Goal: Task Accomplishment & Management: Use online tool/utility

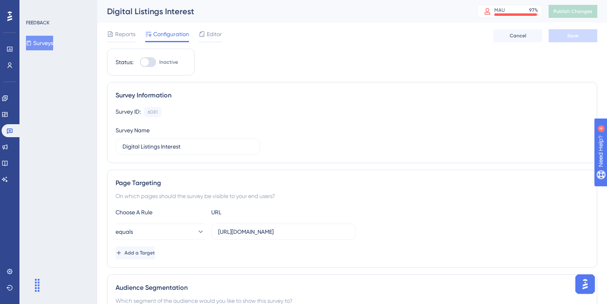
click at [164, 36] on span "Configuration" at bounding box center [171, 34] width 36 height 10
click at [208, 33] on span "Editor" at bounding box center [214, 34] width 15 height 10
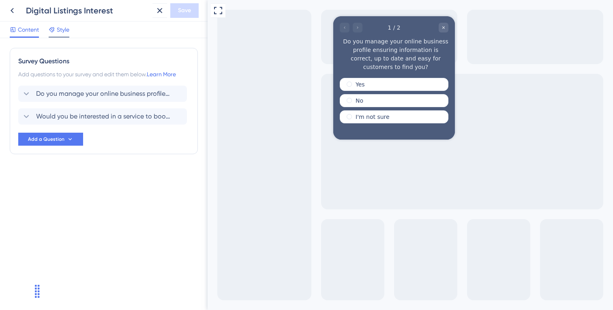
click at [62, 30] on span "Style" at bounding box center [63, 30] width 13 height 10
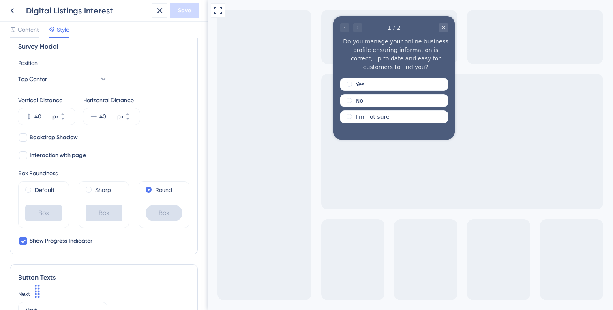
scroll to position [257, 0]
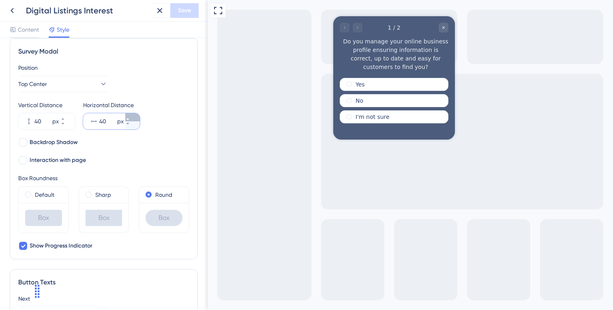
click at [130, 117] on icon at bounding box center [127, 118] width 5 height 5
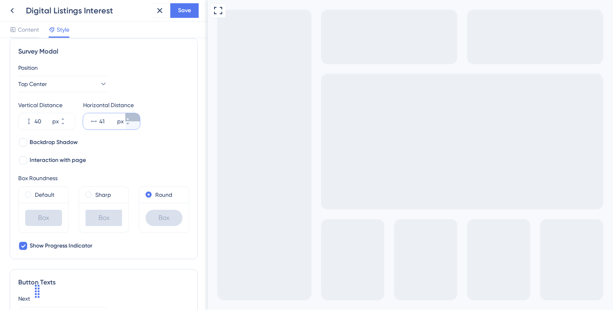
click at [130, 117] on icon at bounding box center [127, 118] width 5 height 5
type input "48"
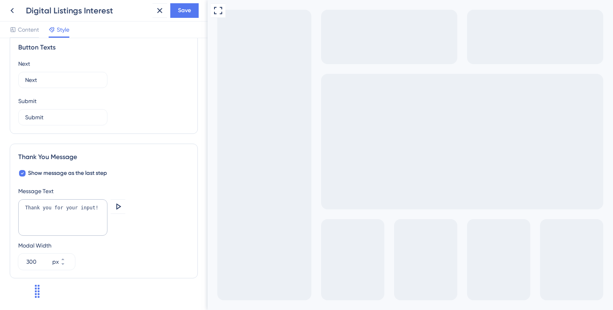
scroll to position [502, 0]
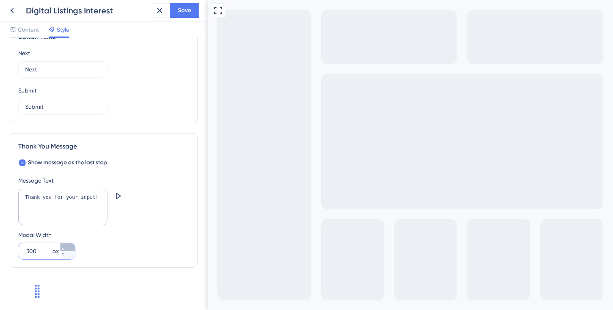
click at [65, 247] on icon at bounding box center [62, 248] width 5 height 5
drag, startPoint x: 37, startPoint y: 250, endPoint x: 25, endPoint y: 251, distance: 12.2
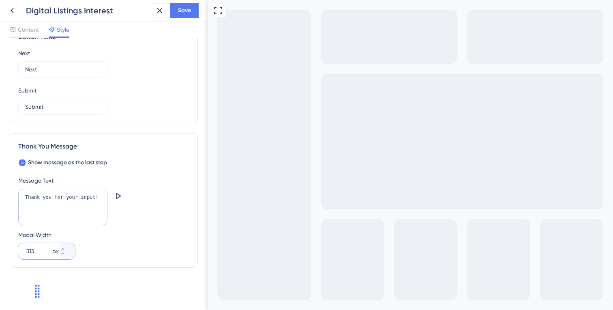
click at [25, 251] on div "313 px" at bounding box center [39, 251] width 42 height 16
type input "450"
click at [96, 250] on div "Modal Width 450 px" at bounding box center [103, 244] width 171 height 29
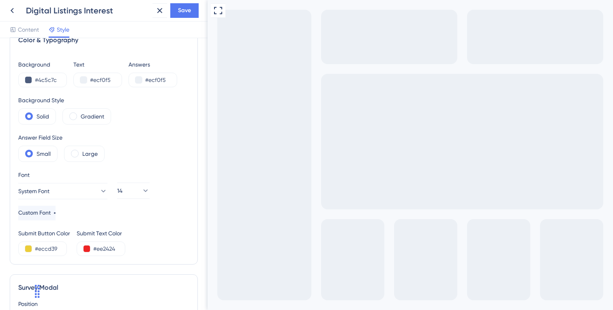
scroll to position [0, 0]
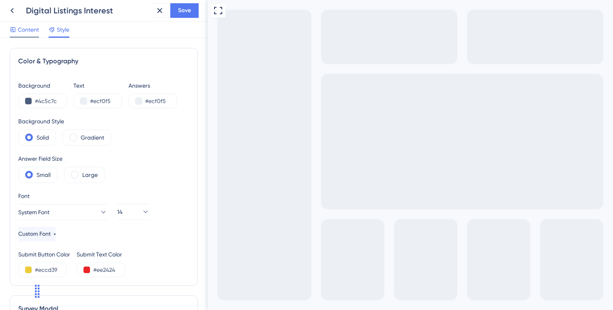
click at [30, 32] on span "Content" at bounding box center [28, 30] width 21 height 10
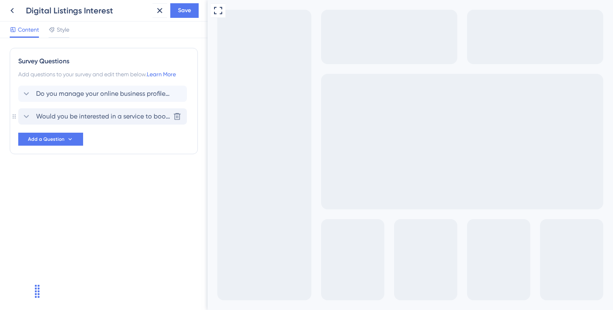
click at [64, 115] on span "Would you be interested in a service to boost your business presence and ensure…" at bounding box center [103, 116] width 134 height 10
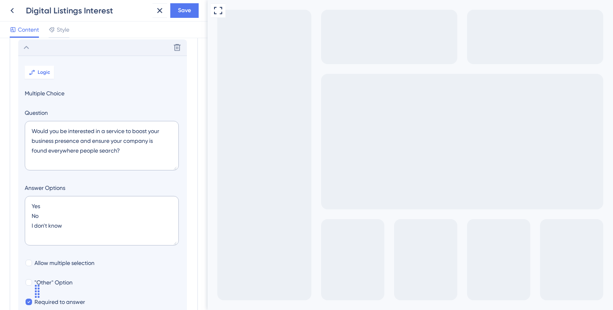
scroll to position [70, 0]
click at [125, 130] on textarea "Would you be interested in a service to boost your business presence and ensure…" at bounding box center [102, 144] width 154 height 49
drag, startPoint x: 126, startPoint y: 130, endPoint x: 98, endPoint y: 128, distance: 28.0
click at [98, 128] on textarea "Would you be interested in a service to boost your business presence and ensure…" at bounding box center [102, 144] width 154 height 49
click at [107, 130] on textarea "Would you be interested in a service to boost your business presence and ensure…" at bounding box center [102, 144] width 154 height 49
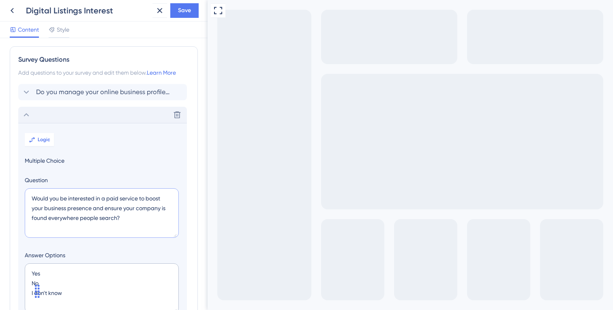
scroll to position [0, 0]
type textarea "Would you be interested in a paid service to boost your business presence and e…"
click at [102, 92] on span "Do you manage your online business profile ensuring information is correct, up …" at bounding box center [103, 94] width 134 height 10
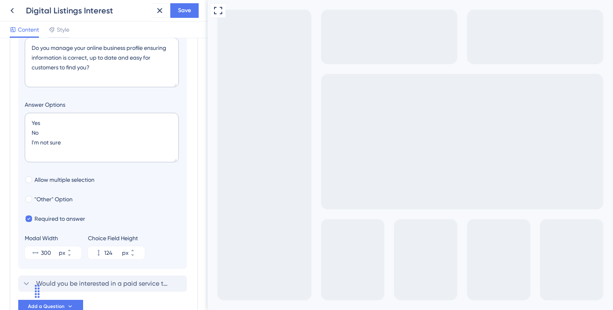
scroll to position [126, 0]
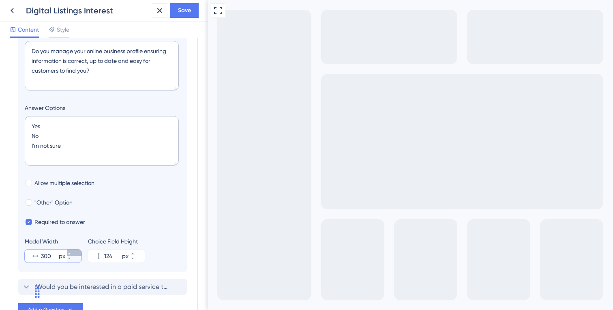
click at [71, 254] on icon at bounding box center [69, 254] width 3 height 2
drag, startPoint x: 52, startPoint y: 256, endPoint x: 42, endPoint y: 257, distance: 10.1
click at [41, 257] on input "303" at bounding box center [49, 256] width 16 height 10
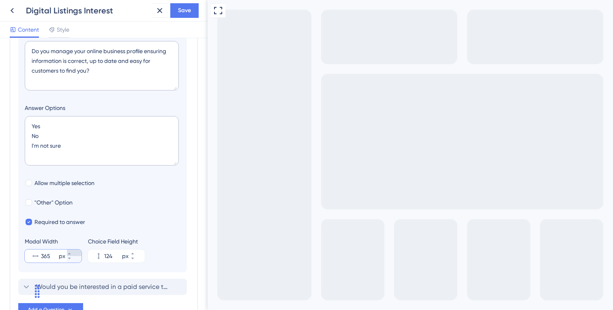
click at [77, 252] on button "365 px" at bounding box center [74, 252] width 15 height 6
click at [77, 252] on button "386 px" at bounding box center [74, 252] width 15 height 6
click at [77, 252] on button "404 px" at bounding box center [74, 252] width 15 height 6
click at [72, 258] on icon at bounding box center [69, 258] width 5 height 5
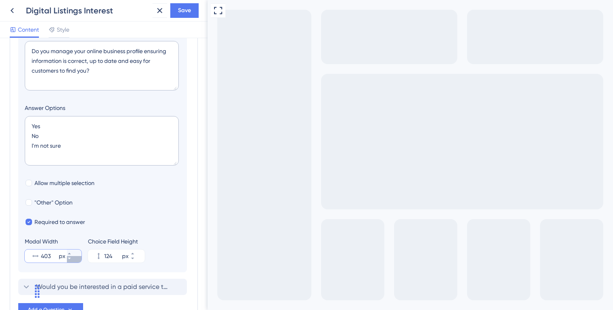
click at [72, 258] on icon at bounding box center [69, 258] width 5 height 5
type input "400"
click at [135, 257] on icon at bounding box center [132, 258] width 5 height 5
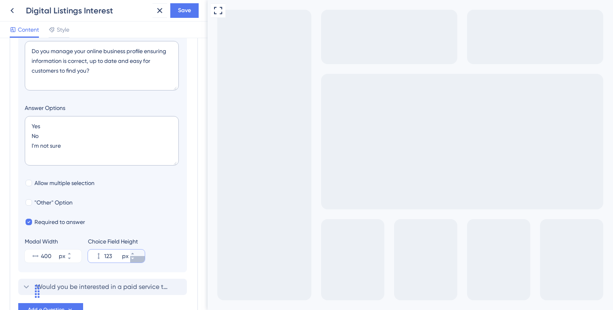
click at [135, 257] on icon at bounding box center [132, 258] width 5 height 5
click at [135, 251] on icon at bounding box center [132, 253] width 5 height 5
click at [135, 253] on icon at bounding box center [132, 253] width 5 height 5
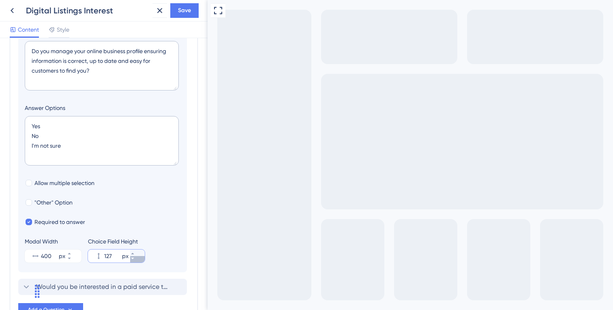
click at [134, 258] on icon at bounding box center [132, 258] width 3 height 2
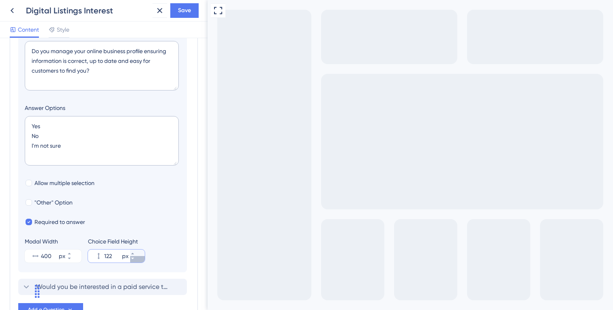
click at [134, 258] on icon at bounding box center [132, 258] width 3 height 2
type input "120"
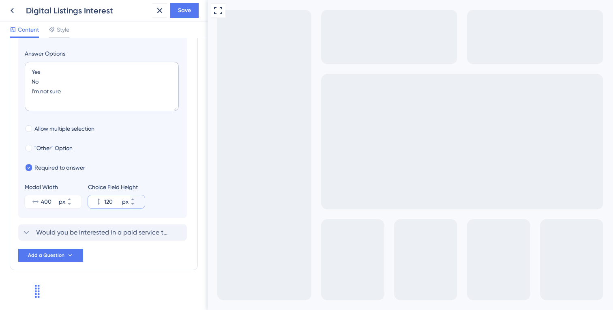
scroll to position [183, 0]
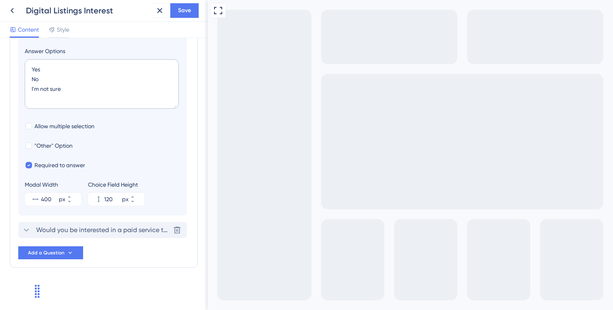
click at [91, 228] on span "Would you be interested in a paid service to boost your business presence and e…" at bounding box center [103, 230] width 134 height 10
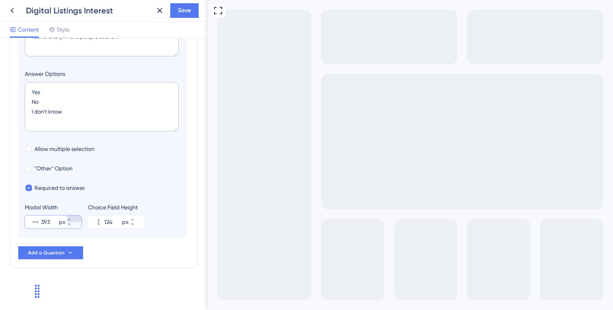
click at [72, 217] on icon at bounding box center [69, 219] width 5 height 5
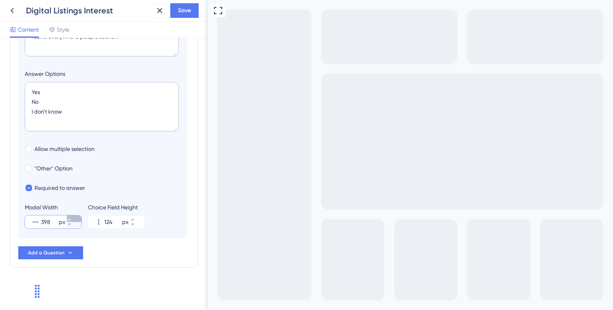
click at [72, 217] on icon at bounding box center [69, 219] width 5 height 5
type input "400"
click at [135, 223] on icon at bounding box center [132, 224] width 5 height 5
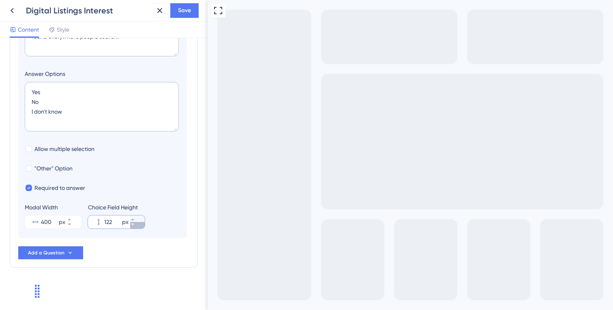
click at [135, 223] on icon at bounding box center [132, 224] width 5 height 5
type input "120"
click at [188, 10] on span "Save" at bounding box center [184, 11] width 13 height 10
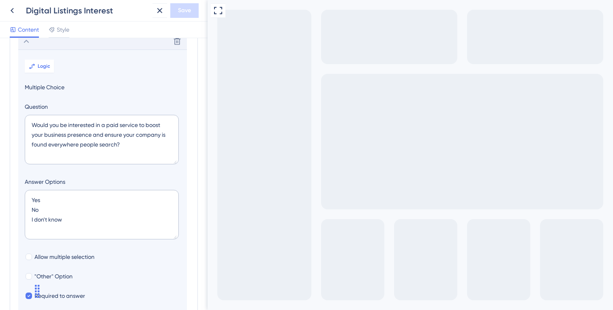
scroll to position [73, 0]
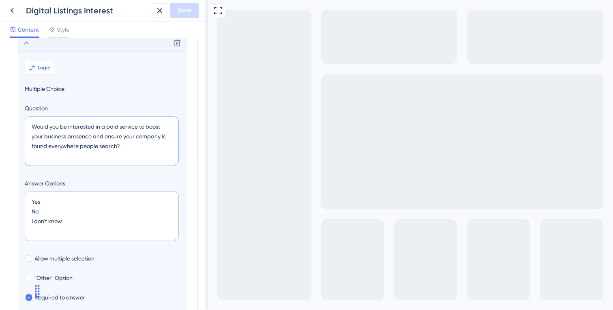
click at [105, 137] on textarea "Would you be interested in a paid service to boost your business presence and e…" at bounding box center [102, 140] width 154 height 49
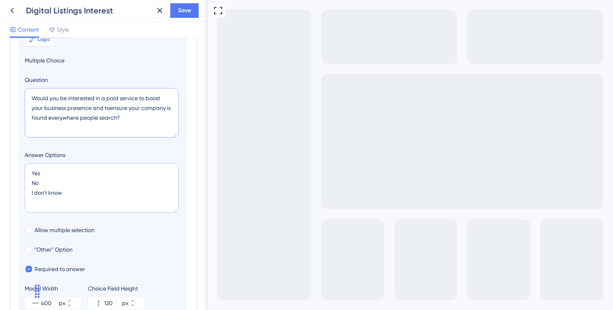
scroll to position [102, 0]
click at [110, 107] on textarea "Would you be interested in a paid service to boost your business presence, ensu…" at bounding box center [102, 112] width 154 height 49
click at [128, 118] on textarea "Would you be interested in a paid service to boost your business presence, ensu…" at bounding box center [102, 112] width 154 height 49
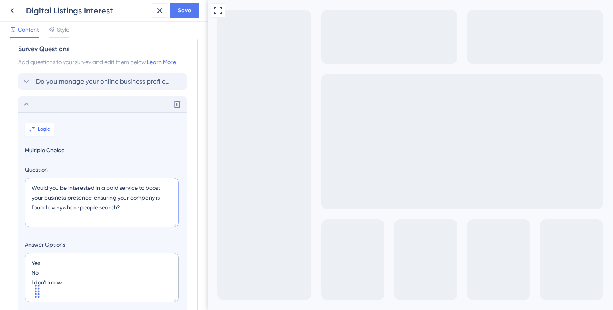
scroll to position [7, 0]
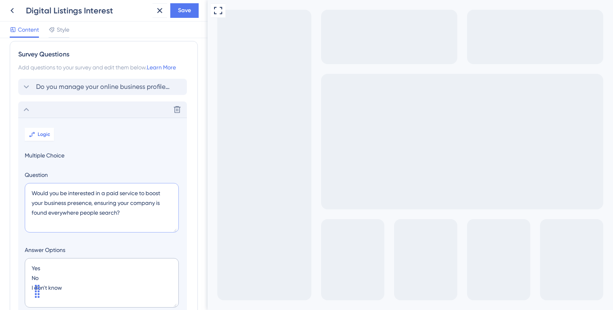
type textarea "Would you be interested in a paid service to boost your business presence, ensu…"
click at [28, 109] on icon at bounding box center [26, 110] width 10 height 10
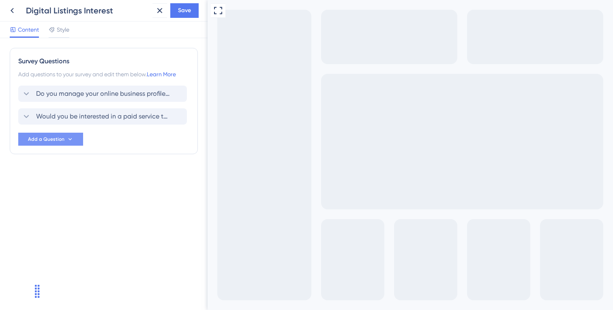
click at [51, 138] on span "Add a Question" at bounding box center [46, 139] width 36 height 6
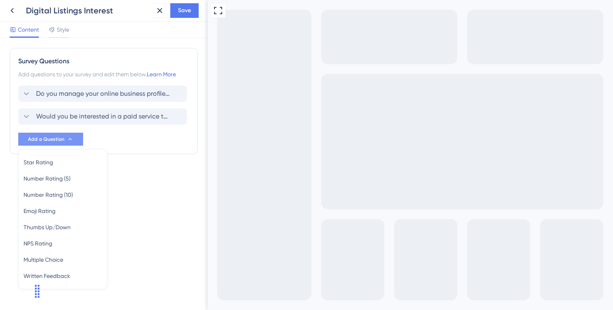
scroll to position [12, 0]
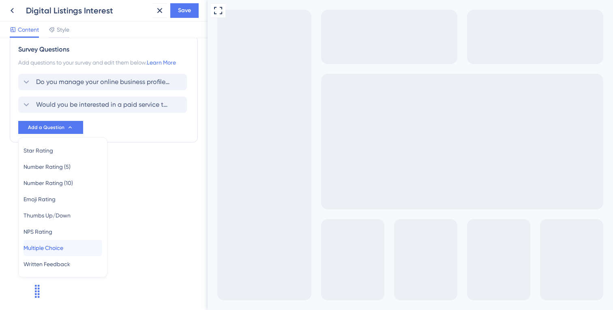
click at [52, 246] on span "Multiple Choice" at bounding box center [44, 248] width 40 height 10
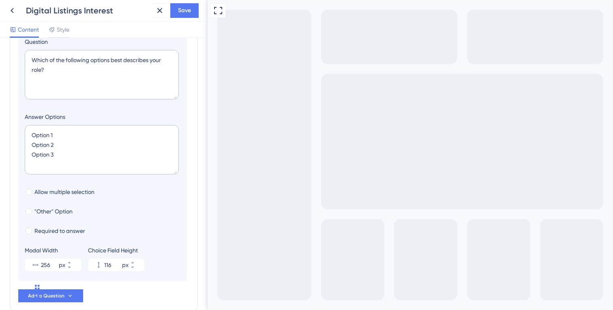
scroll to position [206, 0]
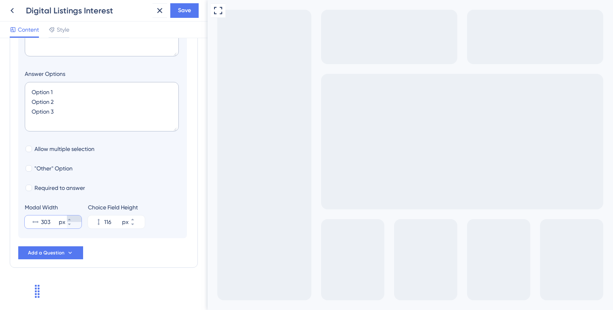
click at [72, 218] on icon at bounding box center [69, 219] width 5 height 5
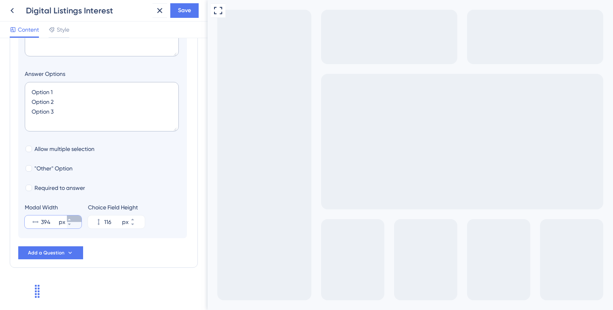
click at [72, 218] on icon at bounding box center [69, 219] width 5 height 5
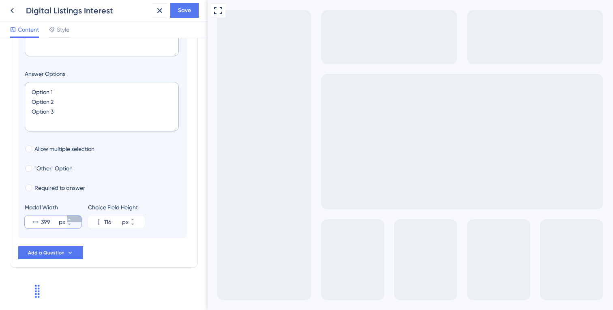
click at [72, 218] on icon at bounding box center [69, 219] width 5 height 5
type input "400"
click at [135, 218] on icon at bounding box center [132, 219] width 5 height 5
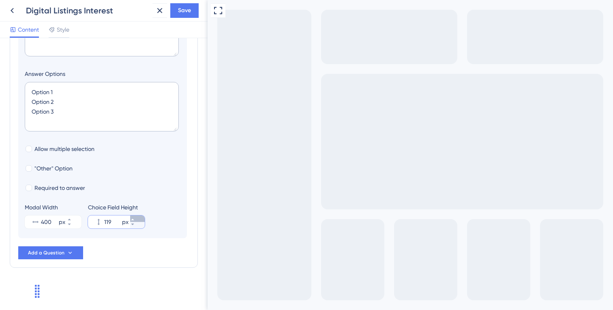
click at [135, 218] on icon at bounding box center [132, 219] width 5 height 5
click at [135, 225] on icon at bounding box center [132, 224] width 5 height 5
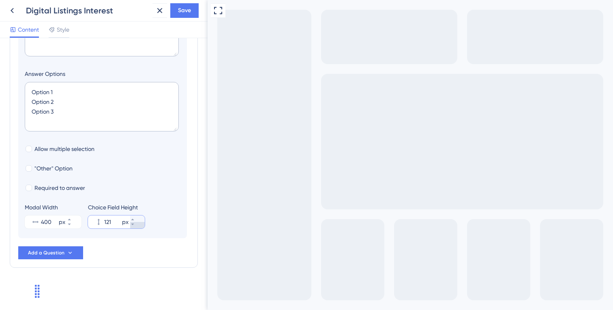
type input "120"
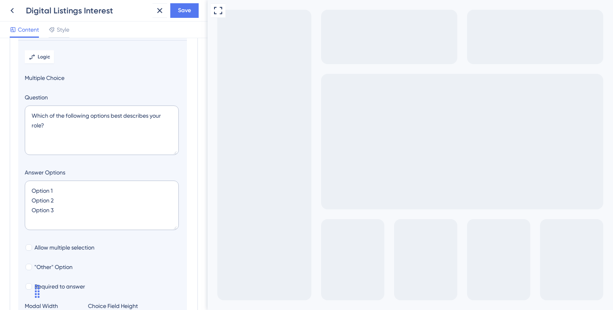
scroll to position [99, 0]
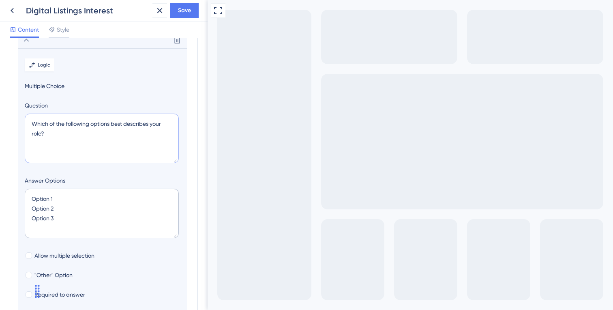
drag, startPoint x: 92, startPoint y: 124, endPoint x: 94, endPoint y: 132, distance: 8.9
click at [94, 132] on textarea "Which of the following options best describes your role?" at bounding box center [102, 137] width 154 height 49
click at [111, 123] on textarea "Which of the following listings would be interested in bein" at bounding box center [102, 137] width 154 height 49
click at [140, 124] on textarea "Which of the following listings sites would be interested in bein" at bounding box center [102, 137] width 154 height 49
click at [77, 133] on textarea "Which of the following listings sites would you be interested in bein" at bounding box center [102, 137] width 154 height 49
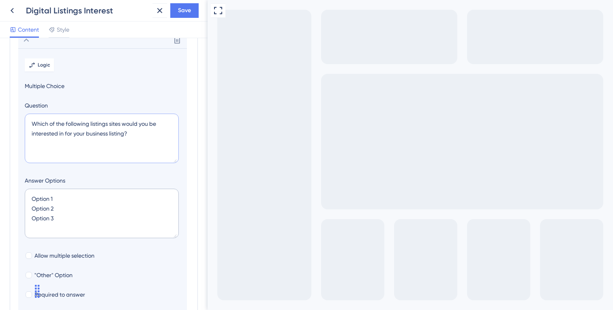
type textarea "Which of the following listings sites would you be interested in for your busin…"
drag, startPoint x: 54, startPoint y: 217, endPoint x: 29, endPoint y: 197, distance: 31.7
click at [29, 197] on textarea "Option 1 Option 2 Option 3" at bounding box center [102, 212] width 154 height 49
type textarea "Google Yelp"
click at [188, 12] on span "Save" at bounding box center [184, 11] width 13 height 10
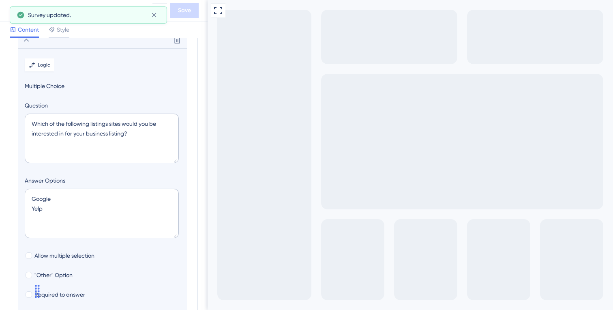
click at [58, 86] on span "Multiple Choice" at bounding box center [103, 86] width 156 height 10
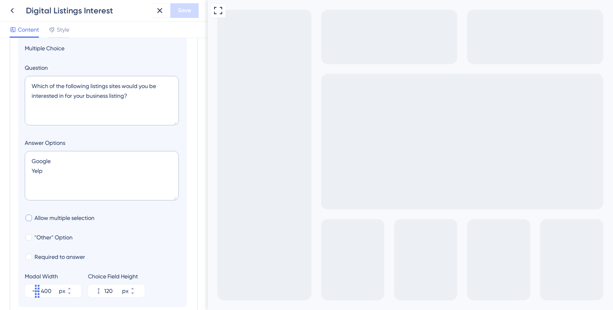
click at [28, 218] on div at bounding box center [29, 217] width 6 height 6
checkbox input "true"
click at [29, 238] on div at bounding box center [29, 237] width 6 height 6
checkbox input "true"
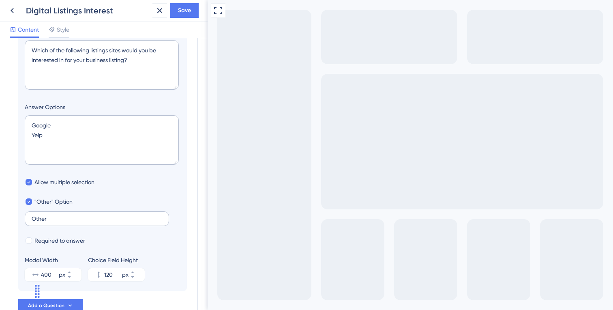
scroll to position [186, 0]
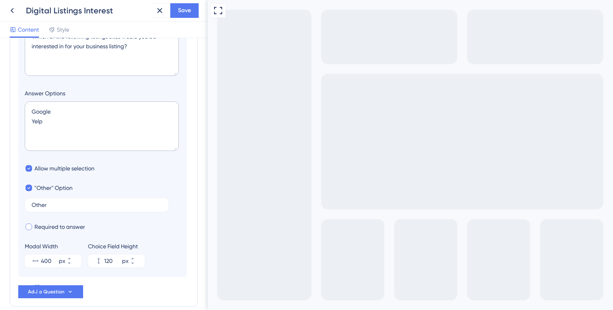
click at [29, 228] on div at bounding box center [29, 226] width 6 height 6
checkbox input "true"
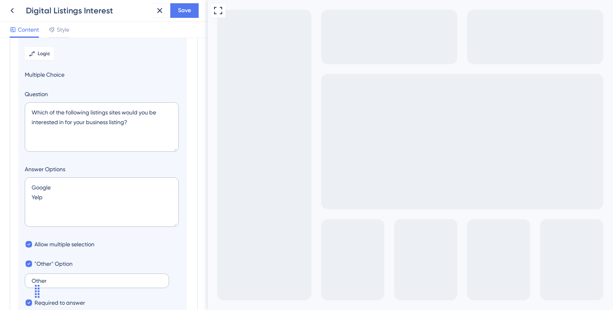
scroll to position [110, 0]
click at [182, 12] on span "Save" at bounding box center [184, 11] width 13 height 10
click at [44, 197] on textarea "Google Yelp" at bounding box center [102, 202] width 154 height 49
click at [73, 198] on textarea "Google Apple (maps & siri) Social media (Facebook, Instagram)" at bounding box center [102, 202] width 154 height 49
click at [135, 208] on textarea "Google Apple (maps & Siri) Social media (Facebook, Instagram)" at bounding box center [102, 202] width 154 height 49
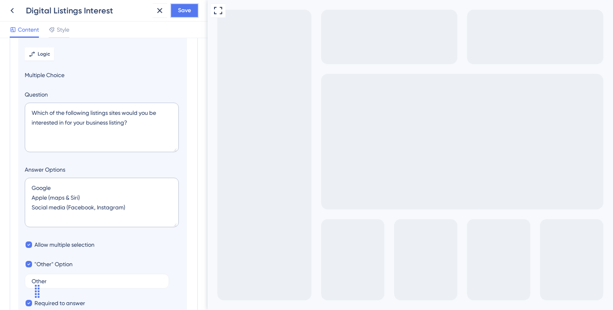
click at [183, 13] on span "Save" at bounding box center [184, 11] width 13 height 10
click at [58, 189] on textarea "Google Apple (maps & Siri) Social media (Facebook, Instagram)" at bounding box center [102, 202] width 154 height 49
click at [187, 12] on span "Save" at bounding box center [184, 11] width 13 height 10
click at [130, 199] on textarea "Google Bing Apple (maps & Siri) Social media (Facebook, Instagram)" at bounding box center [102, 202] width 154 height 49
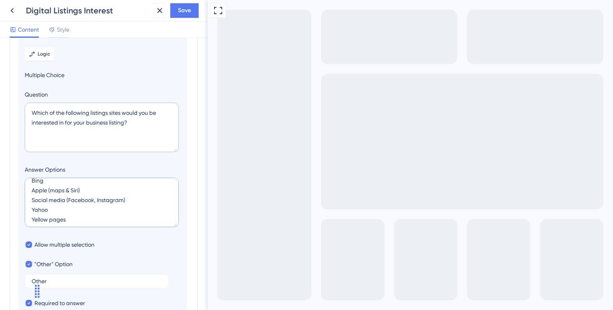
scroll to position [0, 0]
click at [32, 188] on textarea "Google Bing Apple (maps & Siri) Social media (Facebook, Instagram) Yahoo Yellow…" at bounding box center [102, 202] width 154 height 49
click at [116, 186] on textarea "Web browser search (Google Bing Apple (maps & Siri) Social media (Facebook, Ins…" at bounding box center [102, 202] width 154 height 49
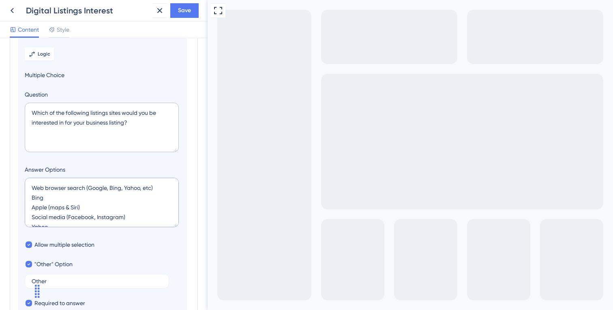
drag, startPoint x: 45, startPoint y: 197, endPoint x: 30, endPoint y: 197, distance: 15.0
click at [30, 197] on textarea "Web browser search (Google, Bing, Yahoo, etc) Bing Apple (maps & Siri) Social m…" at bounding box center [102, 202] width 154 height 49
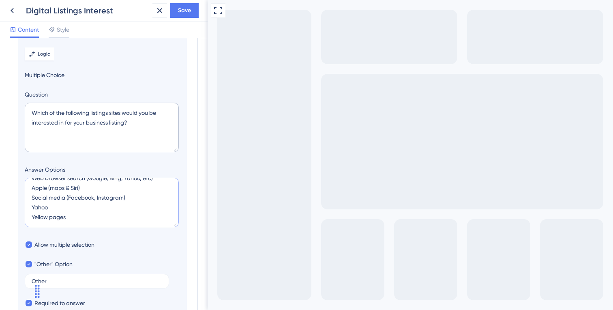
scroll to position [23, 0]
drag, startPoint x: 50, startPoint y: 195, endPoint x: 29, endPoint y: 194, distance: 21.1
click at [29, 194] on textarea "Web browser search (Google, Bing, Yahoo, etc) Apple (maps & Siri) Social media …" at bounding box center [102, 202] width 154 height 49
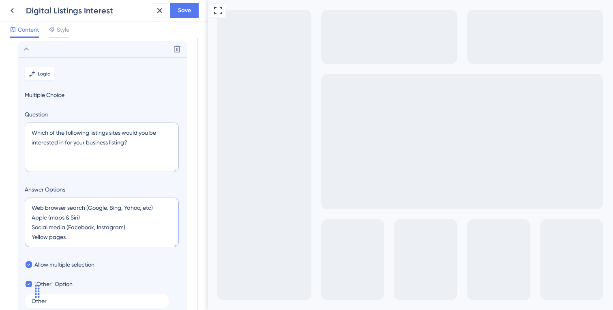
scroll to position [0, 0]
click at [56, 208] on textarea "Web browser search (Google, Bing, Yahoo, etc) Apple (maps & Siri) Social media …" at bounding box center [102, 221] width 154 height 49
type textarea "Web search (Google, Bing, Yahoo, etc) Apple (maps & Siri) Social media (Faceboo…"
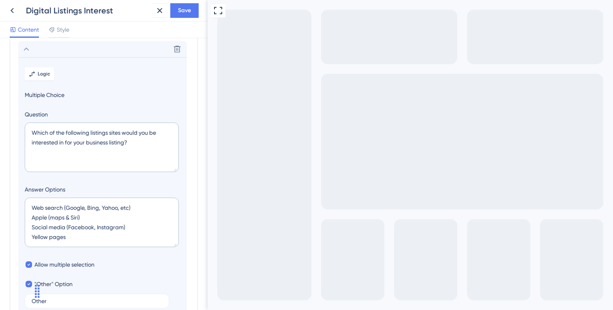
click at [159, 271] on section "Logic Multiple Choice Question Which of the following listings sites would you …" at bounding box center [102, 215] width 169 height 316
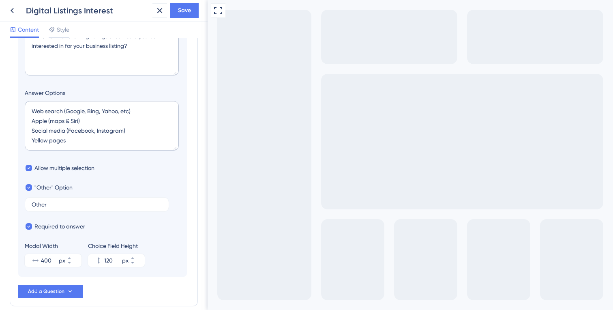
scroll to position [188, 0]
click at [140, 256] on button "120 px" at bounding box center [137, 256] width 15 height 6
click at [140, 256] on button "146 px" at bounding box center [137, 256] width 15 height 6
click at [140, 256] on button "147 px" at bounding box center [137, 256] width 15 height 6
click at [140, 256] on button "164 px" at bounding box center [137, 256] width 15 height 6
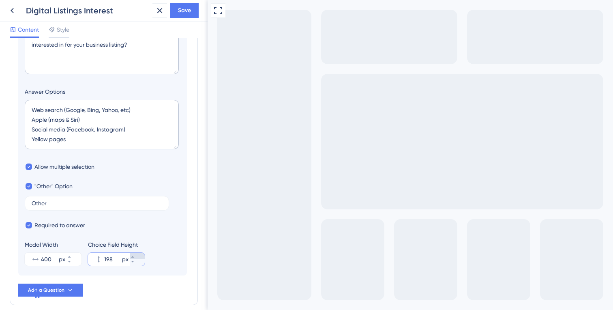
click at [140, 256] on button "198 px" at bounding box center [137, 256] width 15 height 6
click at [140, 256] on button "218 px" at bounding box center [137, 256] width 15 height 6
click at [140, 256] on button "219 px" at bounding box center [137, 256] width 15 height 6
click at [135, 263] on icon at bounding box center [132, 261] width 5 height 5
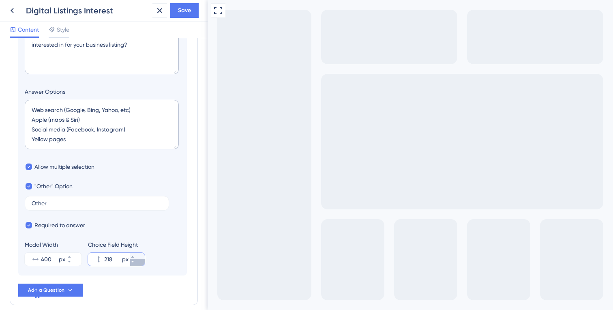
click at [135, 263] on icon at bounding box center [132, 261] width 5 height 5
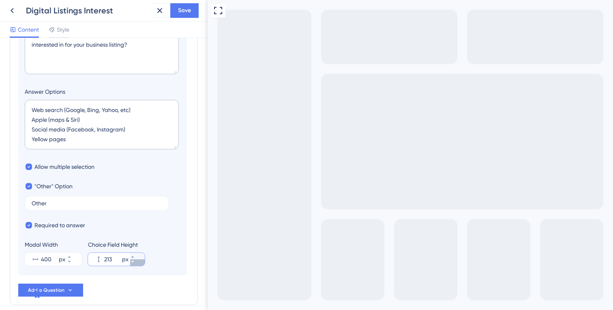
click at [135, 263] on icon at bounding box center [132, 261] width 5 height 5
type input "212"
click at [185, 11] on span "Save" at bounding box center [184, 11] width 13 height 10
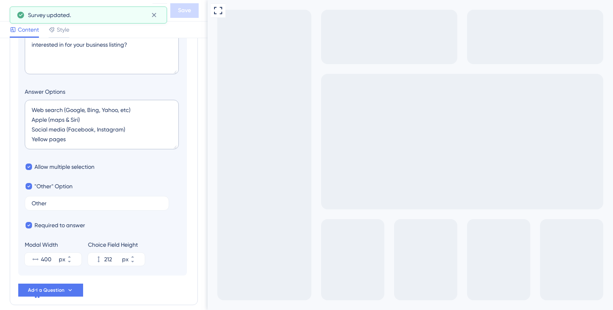
checkbox input "true"
checkbox input "false"
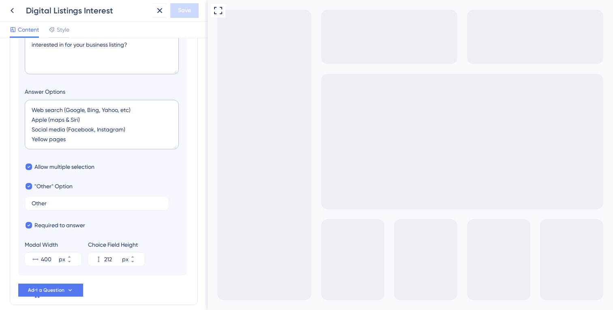
checkbox input "false"
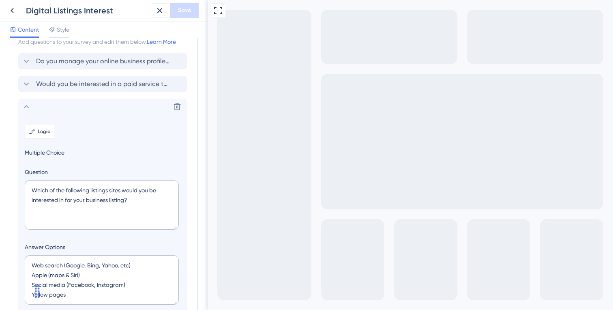
scroll to position [31, 0]
click at [102, 191] on textarea "Which of the following listings sites would you be interested in for your busin…" at bounding box center [102, 205] width 154 height 49
click at [115, 191] on textarea "Which of the following listings sites would you be interested in for your busin…" at bounding box center [102, 205] width 154 height 49
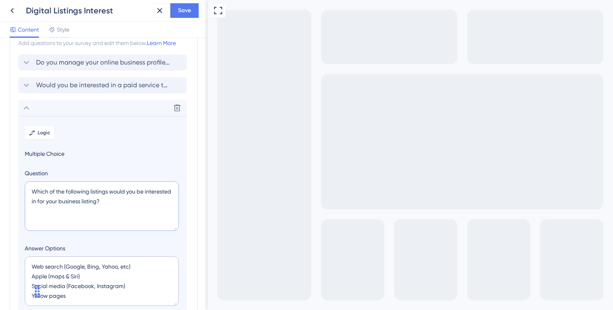
click at [116, 201] on textarea "Which of the following listings would you be interested in for your business li…" at bounding box center [102, 205] width 154 height 49
type textarea "Which of the following listings would you be interested in for your business to…"
click at [187, 9] on span "Save" at bounding box center [184, 11] width 13 height 10
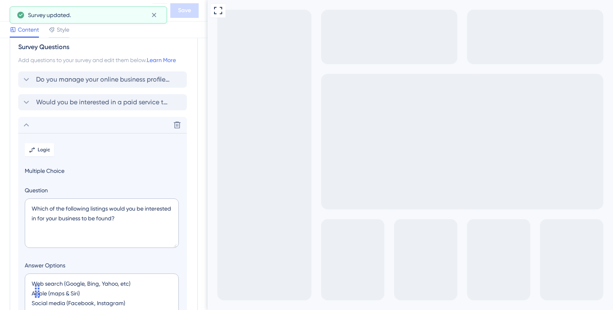
scroll to position [0, 0]
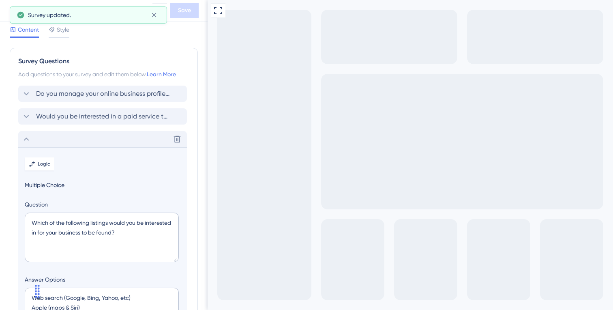
click at [27, 139] on icon at bounding box center [26, 139] width 10 height 10
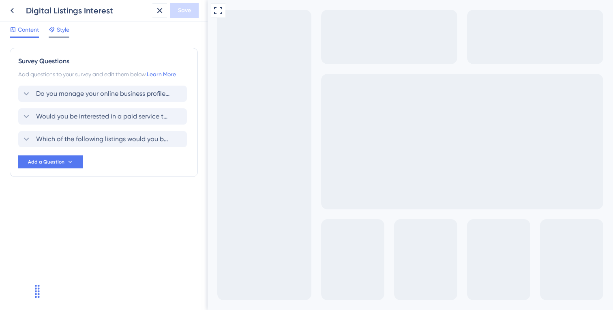
click at [62, 30] on span "Style" at bounding box center [63, 30] width 13 height 10
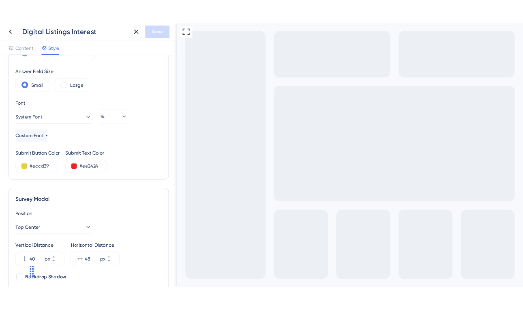
scroll to position [115, 0]
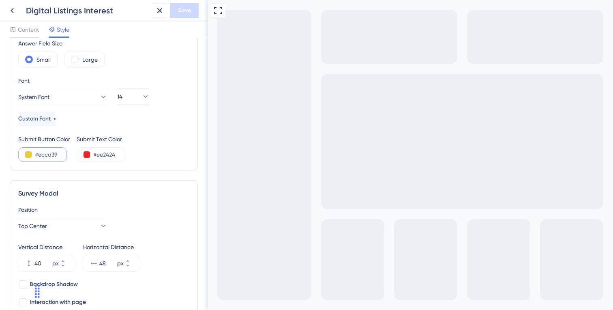
click at [48, 153] on input "#eccd39" at bounding box center [51, 155] width 33 height 10
click at [27, 154] on button at bounding box center [28, 154] width 6 height 6
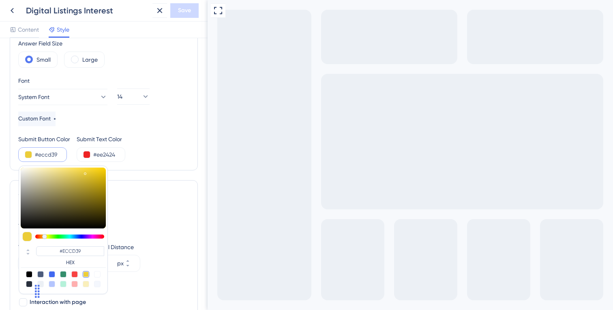
click at [41, 284] on div "Chat Widget" at bounding box center [37, 291] width 13 height 24
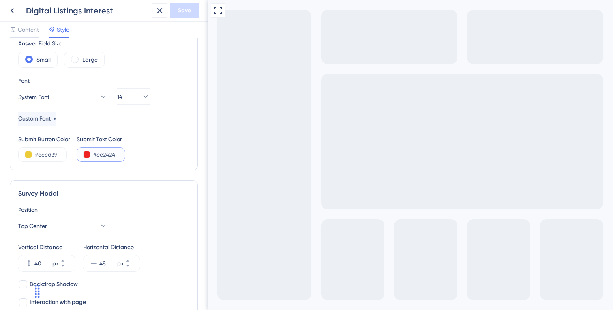
click at [104, 156] on input "#ee2424" at bounding box center [109, 155] width 33 height 10
click at [90, 155] on button at bounding box center [87, 154] width 6 height 6
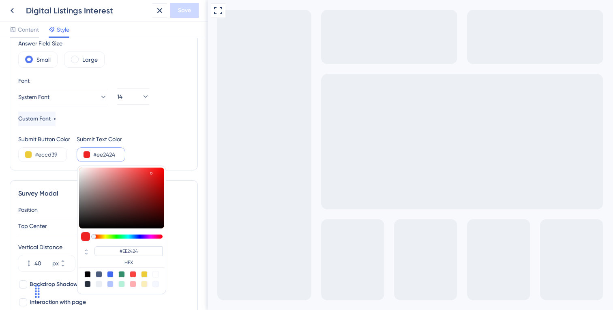
click at [87, 273] on div at bounding box center [87, 274] width 6 height 6
type input "#000000"
click at [263, 196] on div at bounding box center [410, 155] width 405 height 310
click at [27, 154] on button at bounding box center [28, 154] width 6 height 6
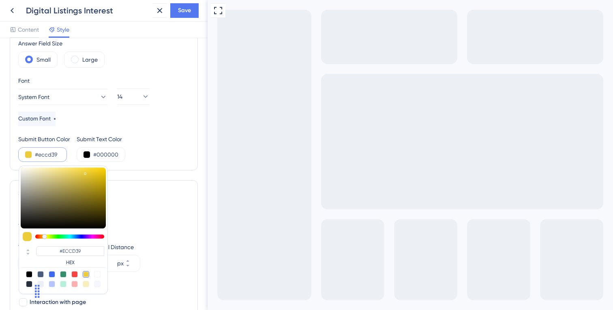
click at [40, 289] on div "Chat Widget" at bounding box center [20, 290] width 41 height 39
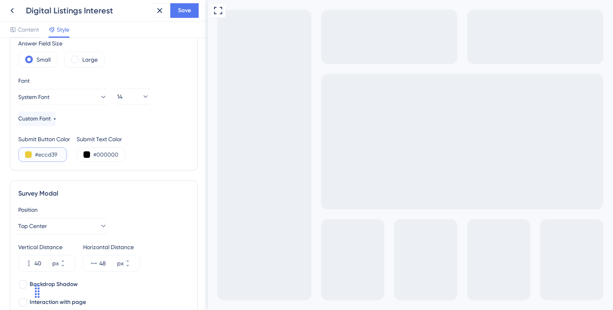
click at [28, 153] on button at bounding box center [28, 154] width 6 height 6
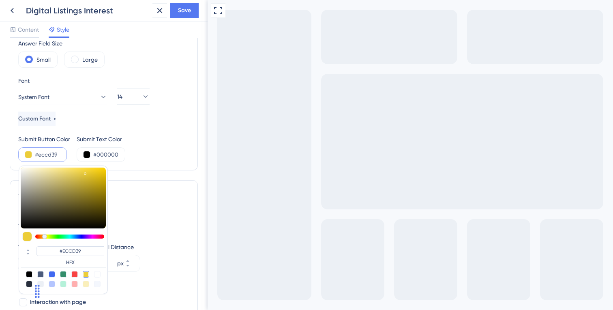
click at [97, 274] on div at bounding box center [97, 274] width 6 height 6
type input "#ffffff"
type input "#FFFFFF"
click at [151, 157] on div "Submit Button Color #ffffff #FFFFFF HEX Submit Text Color #000000" at bounding box center [103, 148] width 171 height 28
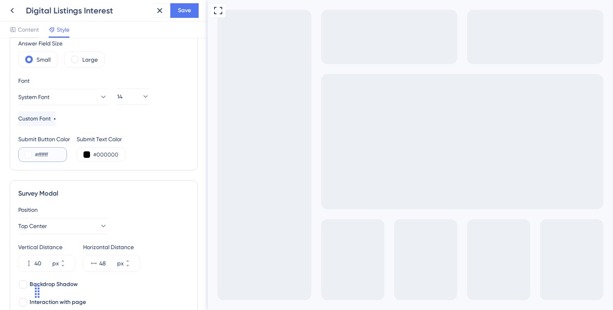
click at [47, 153] on input "#ffffff" at bounding box center [51, 155] width 33 height 10
click at [26, 155] on button at bounding box center [28, 154] width 6 height 6
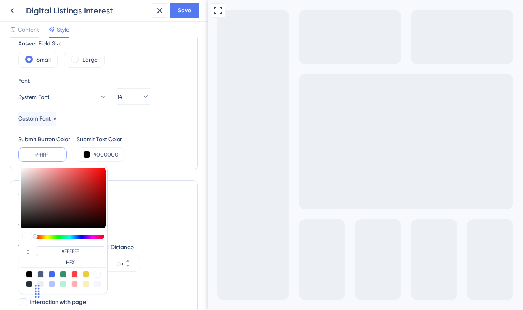
type input "#f1e5e5"
type input "#F1E5E5"
click at [25, 171] on div at bounding box center [63, 197] width 85 height 61
type input "#e2caca"
type input "#E2CACA"
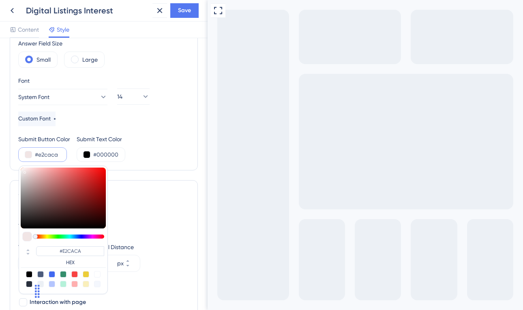
type input "#c79696"
type input "#C79696"
type input "#813c3c"
type input "#813C3C"
type input "#642424"
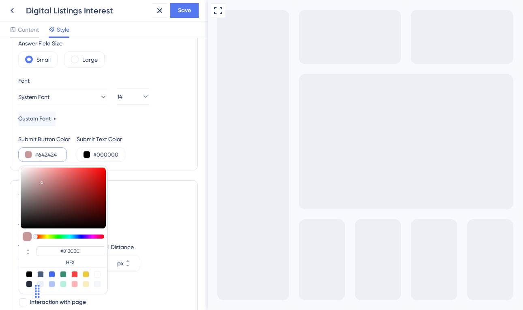
type input "#642424"
type input "#5f2222"
type input "#5F2222"
type input "#491616"
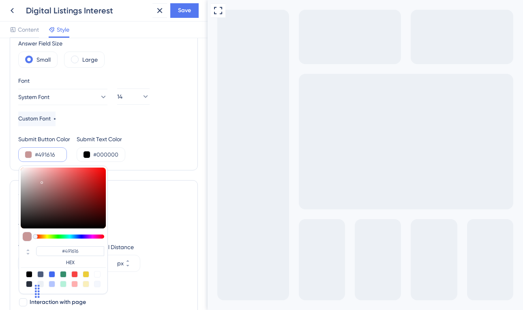
drag, startPoint x: 30, startPoint y: 174, endPoint x: 79, endPoint y: 211, distance: 61.7
click at [82, 214] on div at bounding box center [63, 197] width 85 height 61
type input "#3d1111"
type input "#3D1111"
type input "#f6d9d9"
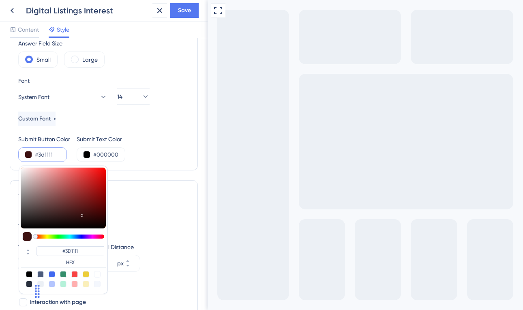
type input "#F6D9D9"
click at [31, 169] on div at bounding box center [63, 197] width 85 height 61
type input "#f57373"
type input "#F57373"
click at [66, 170] on div at bounding box center [63, 197] width 85 height 61
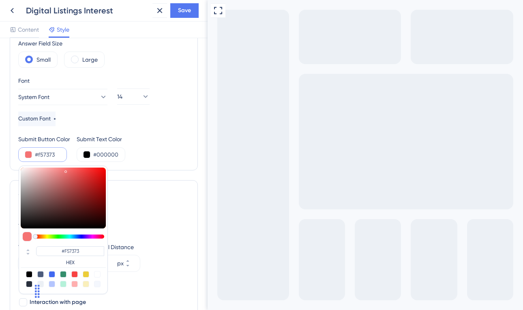
click at [97, 285] on div at bounding box center [97, 284] width 6 height 6
type input "#f4f7fd"
type input "#F4F7FD"
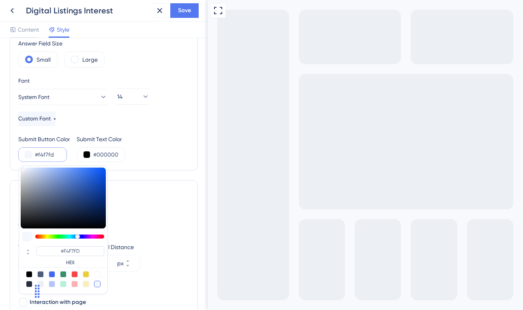
click at [98, 274] on div at bounding box center [97, 274] width 6 height 6
type input "#ffffff"
type input "#FFFFFF"
click at [96, 274] on div at bounding box center [97, 274] width 6 height 6
click at [98, 274] on div at bounding box center [97, 274] width 6 height 6
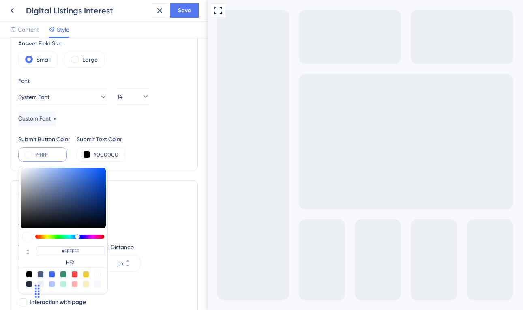
click at [98, 274] on div at bounding box center [97, 274] width 6 height 6
click at [98, 272] on div at bounding box center [97, 274] width 6 height 6
click at [180, 11] on span "Save" at bounding box center [184, 11] width 13 height 10
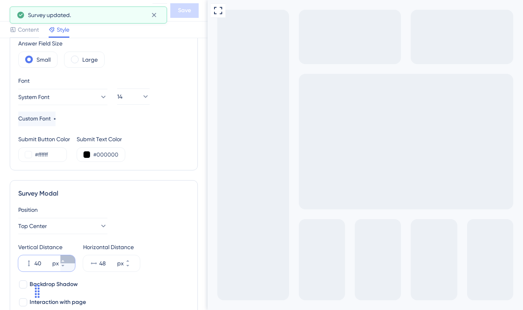
click at [65, 258] on icon at bounding box center [62, 260] width 5 height 5
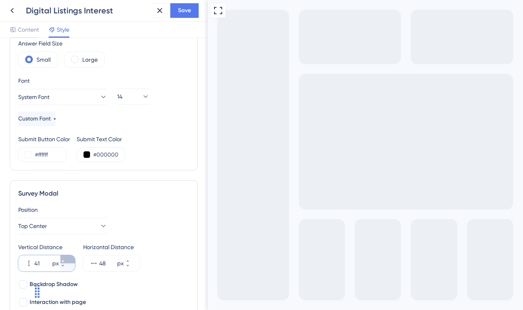
click at [65, 258] on icon at bounding box center [62, 260] width 5 height 5
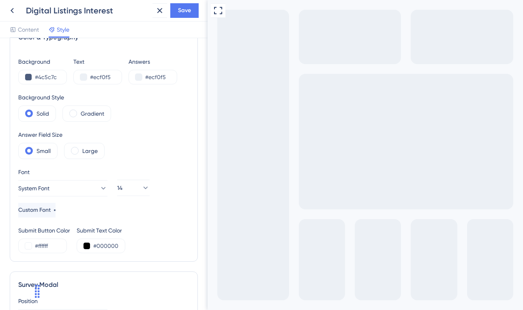
scroll to position [0, 0]
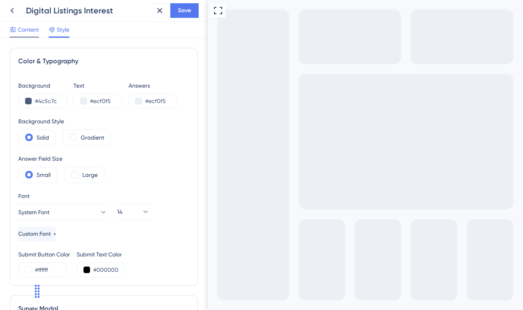
type input "90"
click at [26, 30] on span "Content" at bounding box center [28, 30] width 21 height 10
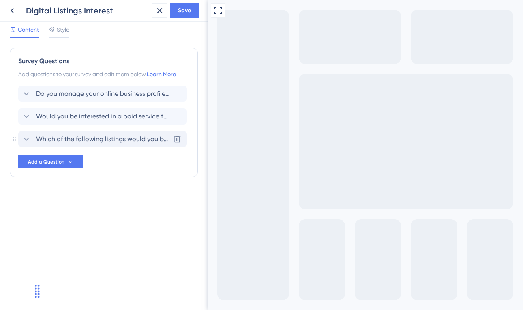
click at [69, 136] on span "Which of the following listings would you be interested in for your business to…" at bounding box center [103, 139] width 134 height 10
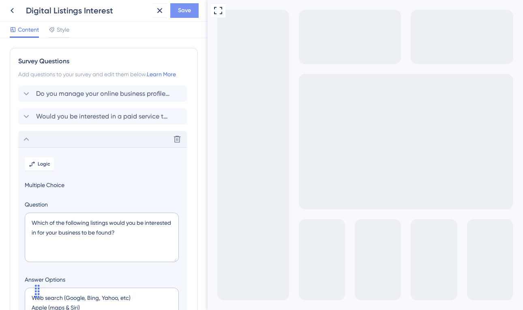
click at [187, 11] on span "Save" at bounding box center [184, 11] width 13 height 10
click at [26, 138] on icon at bounding box center [26, 139] width 10 height 10
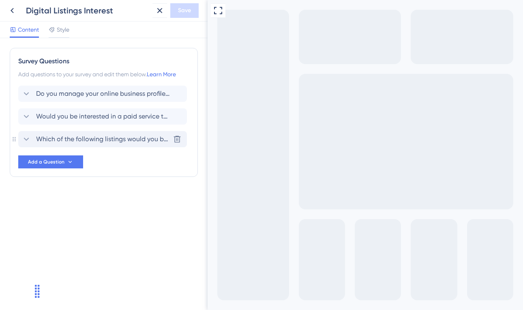
click at [69, 139] on span "Which of the following listings would you be interested in for your business to…" at bounding box center [103, 139] width 134 height 10
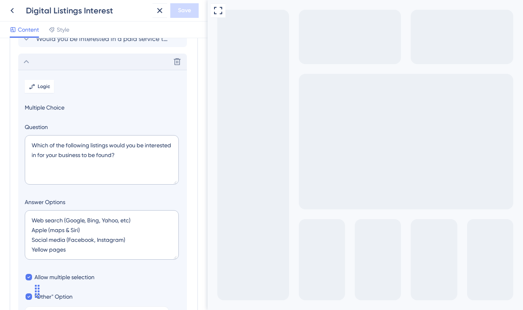
scroll to position [93, 0]
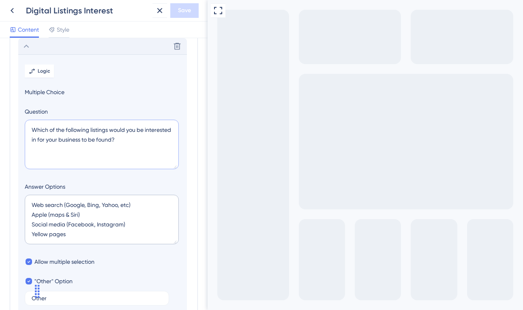
drag, startPoint x: 111, startPoint y: 129, endPoint x: 63, endPoint y: 138, distance: 48.3
click at [63, 138] on textarea "Which of the following listings would you be interested in for your business to…" at bounding box center [102, 144] width 154 height 49
click at [111, 141] on textarea "Which of the following listings are important to you for your business to be fo…" at bounding box center [102, 144] width 154 height 49
type textarea "Which of the following listings are important to you for your business to be fo…"
click at [183, 11] on span "Save" at bounding box center [184, 11] width 13 height 10
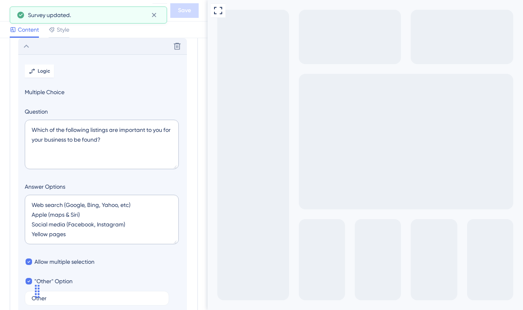
click at [26, 47] on icon at bounding box center [26, 46] width 10 height 10
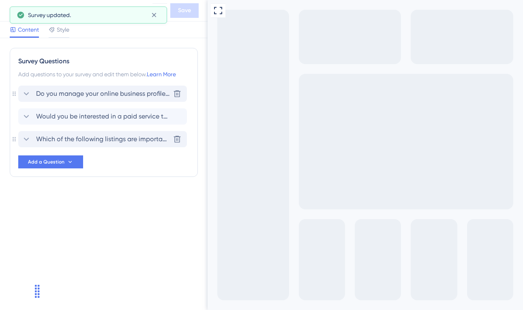
click at [69, 92] on span "Do you manage your online business profile ensuring information is correct, up …" at bounding box center [103, 94] width 134 height 10
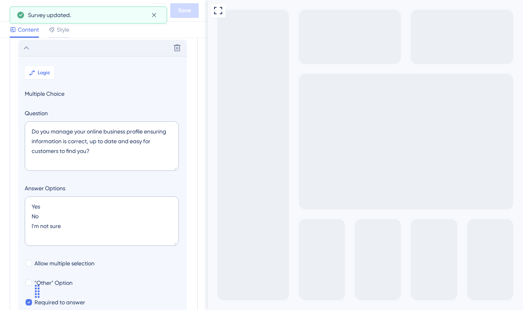
scroll to position [47, 0]
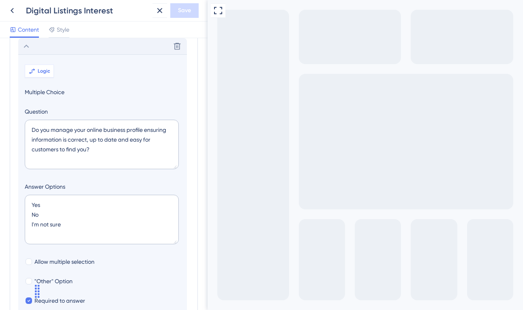
click at [43, 72] on span "Logic" at bounding box center [44, 71] width 13 height 6
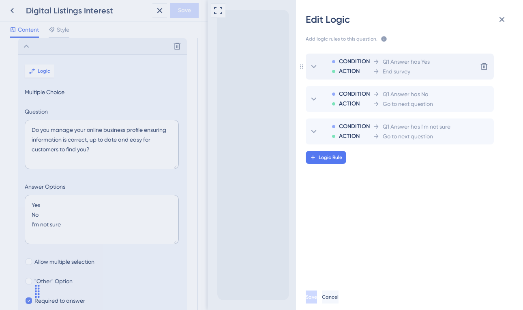
click at [407, 72] on span "End survey" at bounding box center [397, 71] width 28 height 10
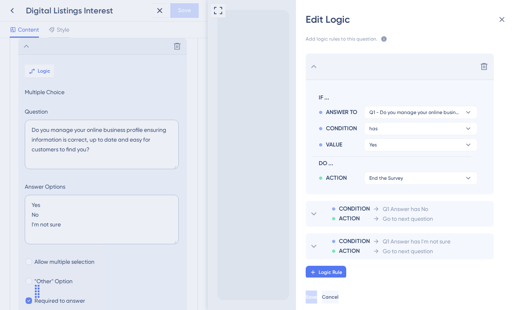
scroll to position [1, 0]
click at [397, 118] on button "Yes" at bounding box center [420, 111] width 113 height 13
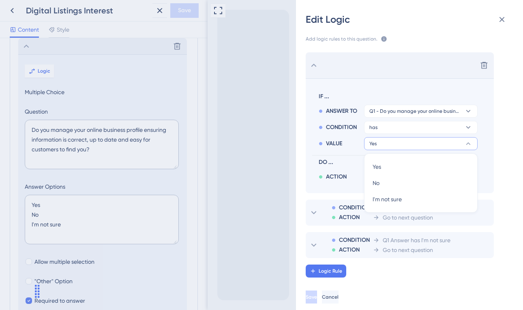
click at [397, 144] on button "Yes" at bounding box center [420, 143] width 113 height 13
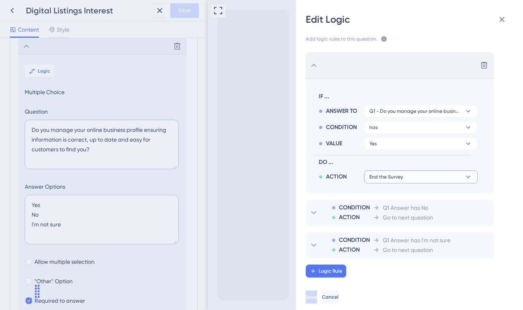
click at [394, 177] on span "End the Survey" at bounding box center [386, 176] width 34 height 6
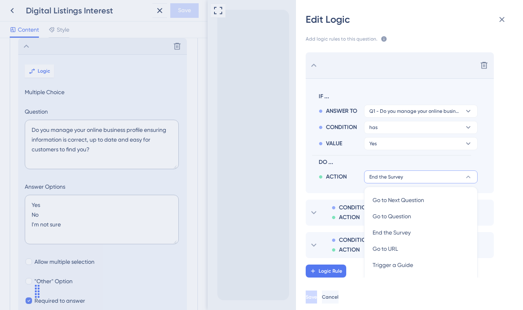
scroll to position [67, 0]
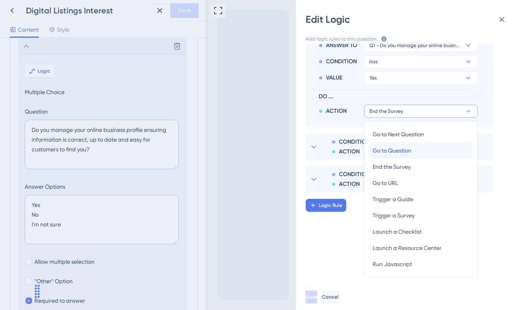
click at [395, 152] on span "Go to Question" at bounding box center [392, 151] width 39 height 10
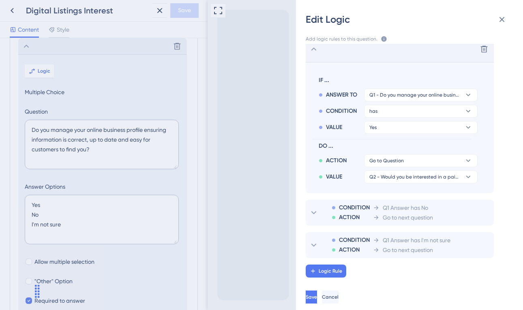
scroll to position [17, 0]
click at [397, 164] on span "Q2 - Would you be interested in a paid service to boost your business presence,…" at bounding box center [386, 160] width 34 height 6
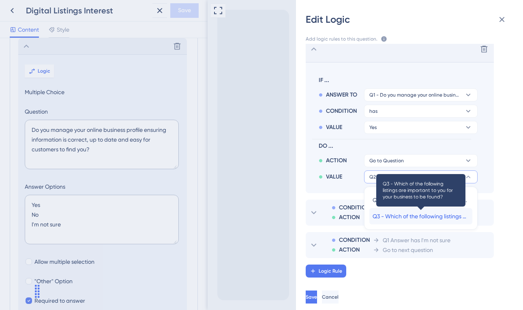
click at [401, 215] on span "Q3 - Which of the following listings are important to you for your business to …" at bounding box center [421, 216] width 96 height 10
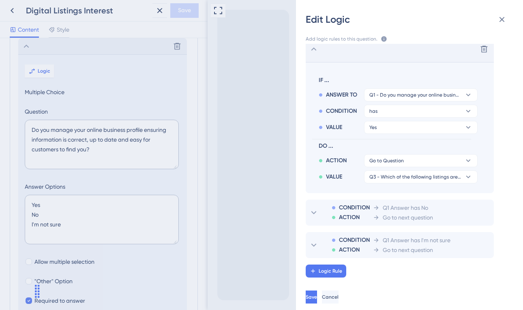
click at [315, 49] on icon at bounding box center [314, 49] width 10 height 10
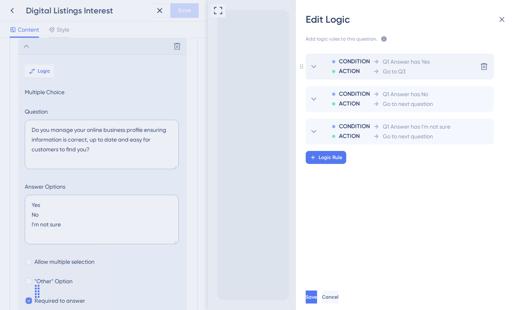
scroll to position [0, 0]
click at [313, 97] on icon at bounding box center [314, 99] width 10 height 10
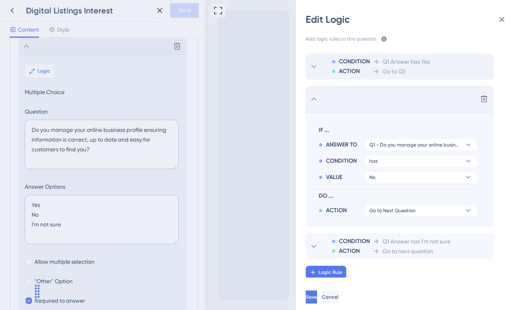
scroll to position [1, 0]
click at [314, 97] on icon at bounding box center [314, 98] width 10 height 10
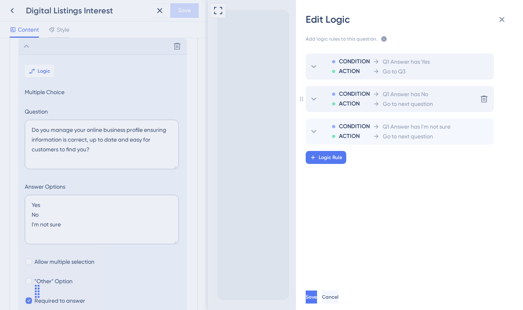
scroll to position [0, 0]
click at [313, 130] on icon at bounding box center [314, 131] width 10 height 10
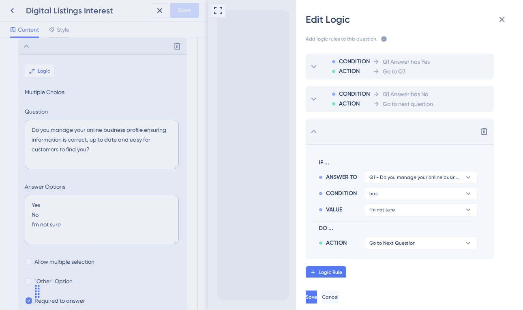
scroll to position [1, 0]
click at [313, 130] on icon at bounding box center [314, 130] width 10 height 10
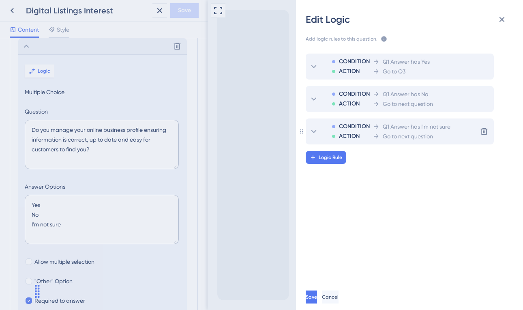
scroll to position [0, 0]
click at [318, 296] on span "Save" at bounding box center [311, 296] width 11 height 6
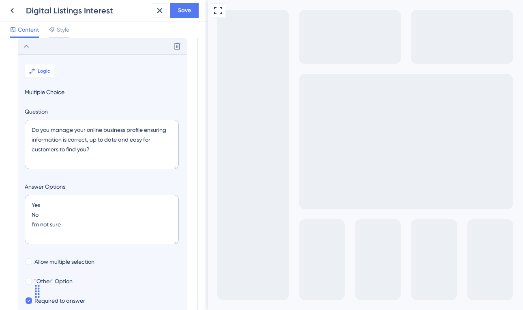
click at [26, 47] on icon at bounding box center [26, 46] width 10 height 10
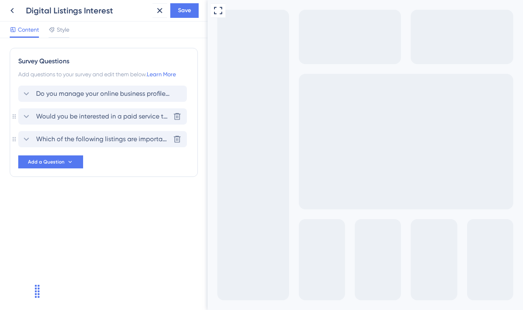
click at [26, 114] on icon at bounding box center [26, 116] width 10 height 10
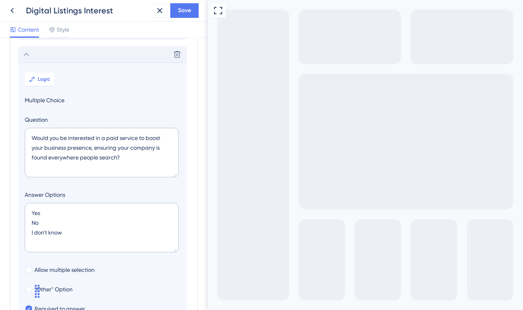
scroll to position [70, 0]
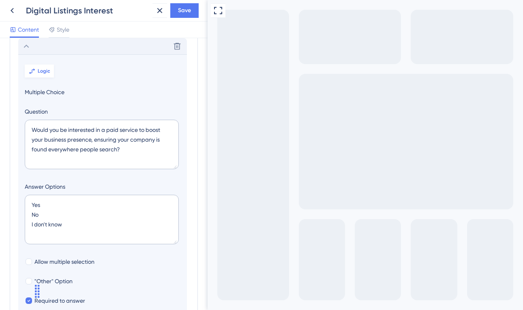
click at [43, 71] on span "Logic" at bounding box center [44, 71] width 13 height 6
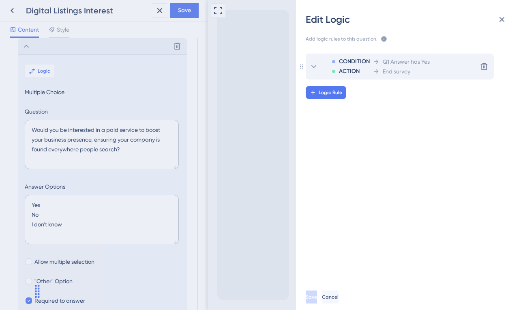
click at [388, 64] on span "Q1 Answer has Yes" at bounding box center [406, 62] width 47 height 10
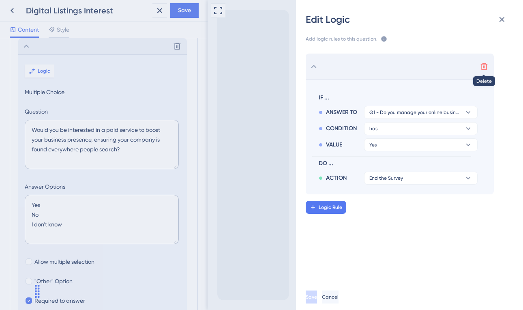
click at [484, 66] on icon at bounding box center [484, 66] width 7 height 7
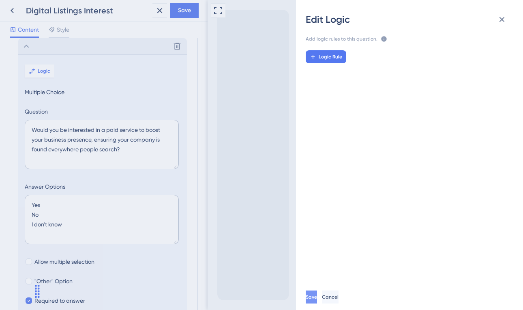
click at [317, 297] on span "Save" at bounding box center [311, 296] width 11 height 6
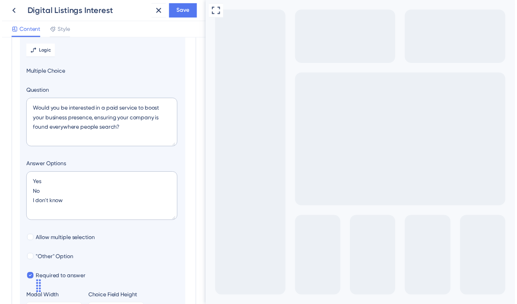
scroll to position [91, 0]
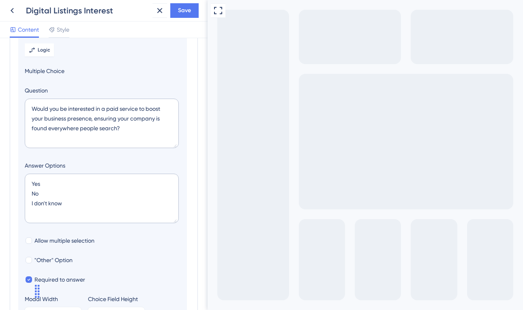
click at [186, 11] on span "Save" at bounding box center [184, 11] width 13 height 10
click at [11, 9] on icon at bounding box center [12, 11] width 10 height 10
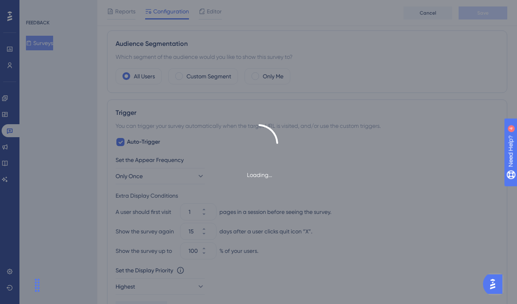
scroll to position [273, 0]
